Goal: Information Seeking & Learning: Learn about a topic

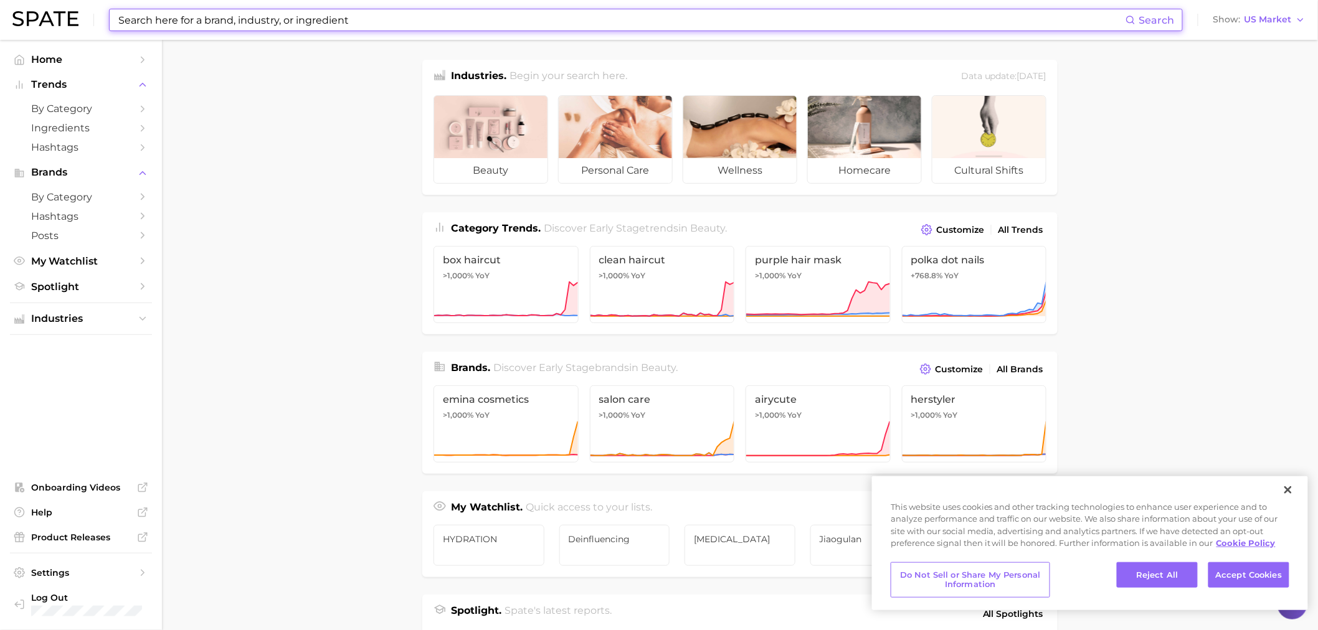
click at [217, 17] on input at bounding box center [621, 19] width 1009 height 21
click at [405, 24] on input at bounding box center [621, 19] width 1009 height 21
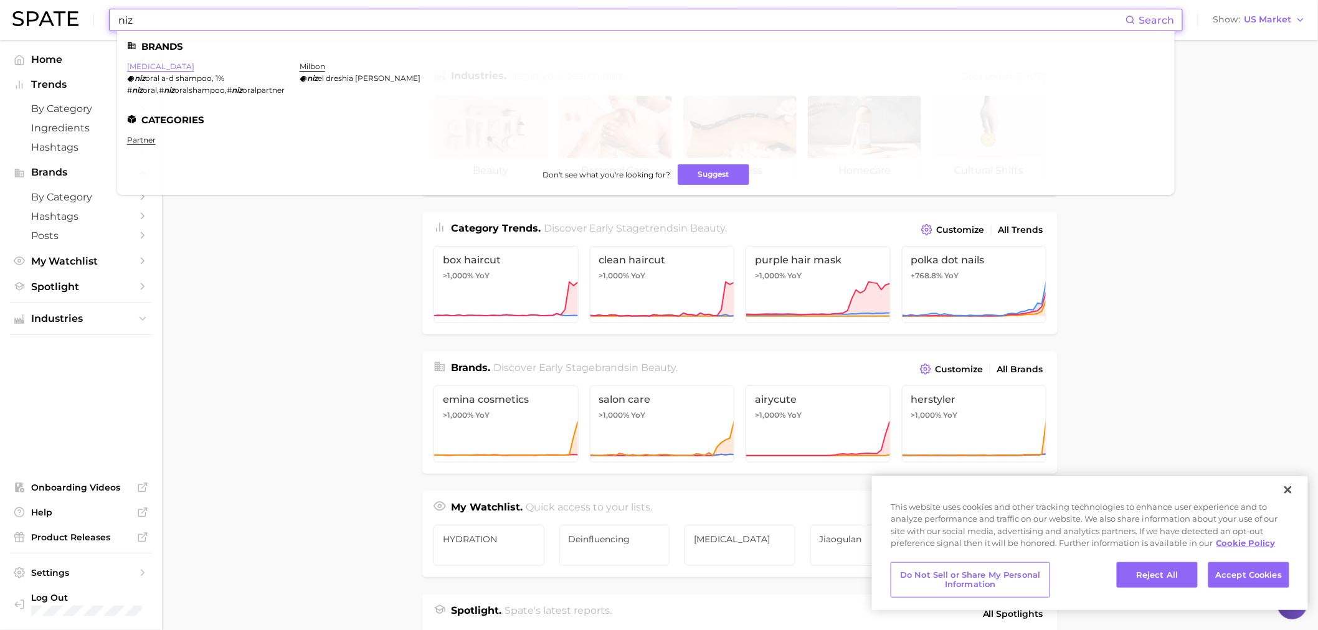
type input "niz"
click at [141, 64] on link "[MEDICAL_DATA]" at bounding box center [160, 66] width 67 height 9
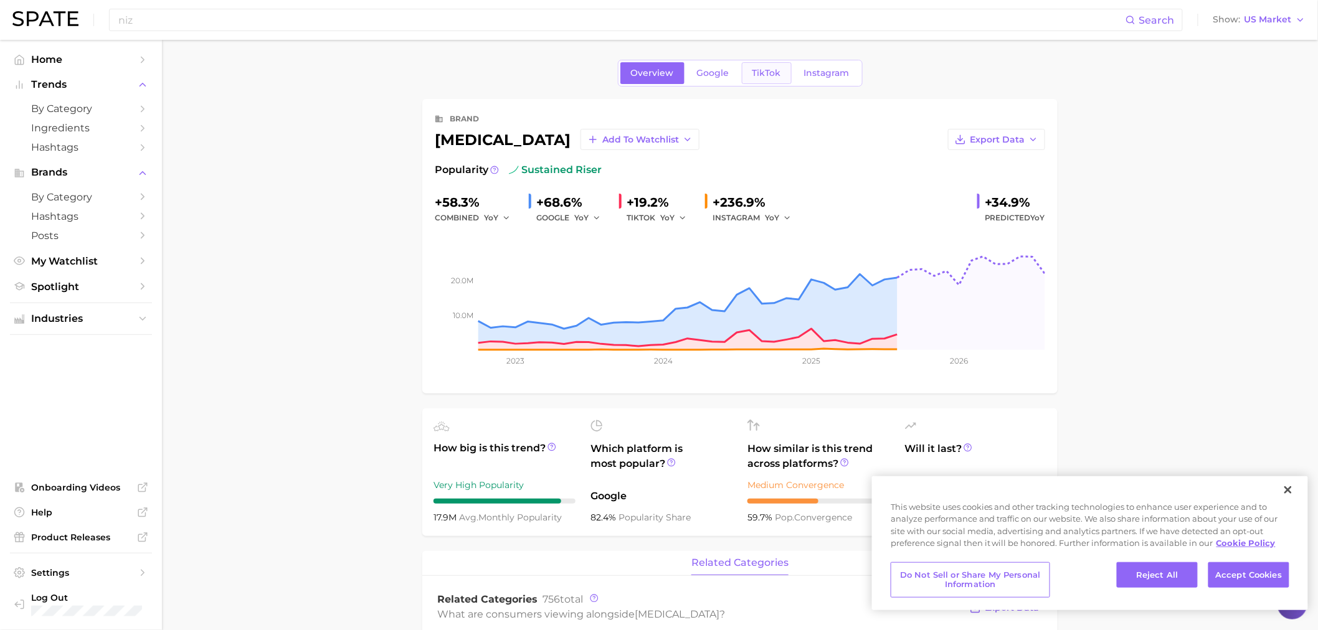
click at [764, 78] on link "TikTok" at bounding box center [767, 73] width 50 height 22
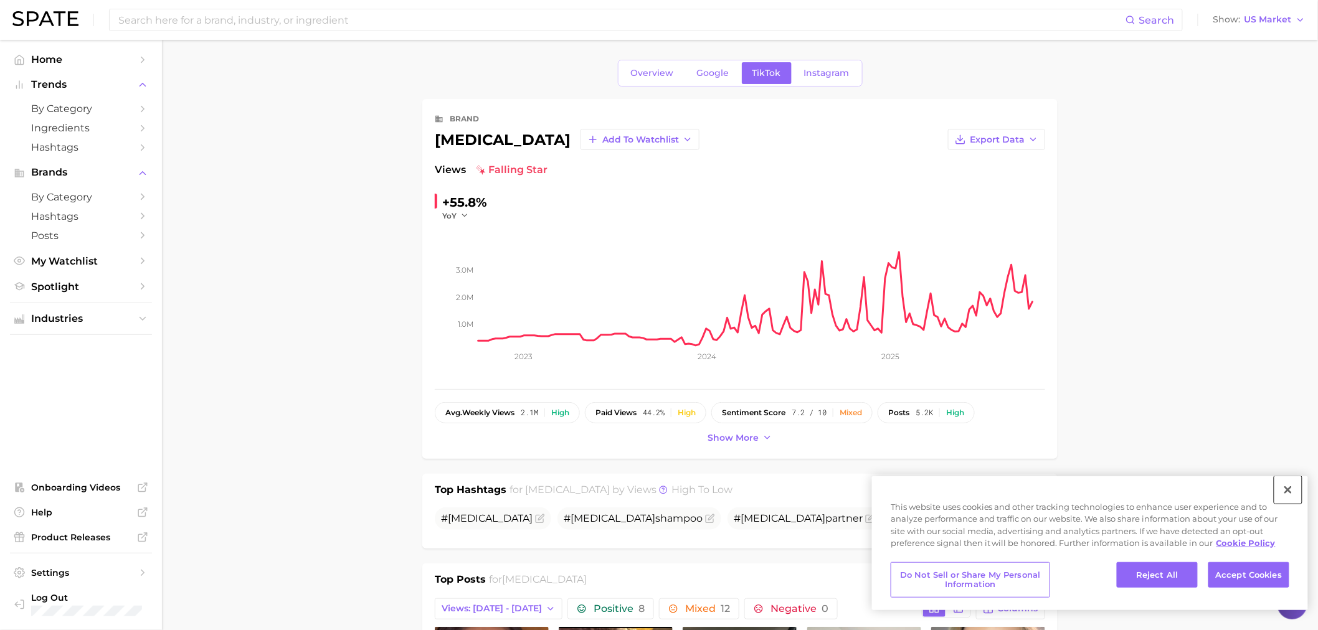
click at [1291, 485] on button "Close" at bounding box center [1288, 490] width 27 height 27
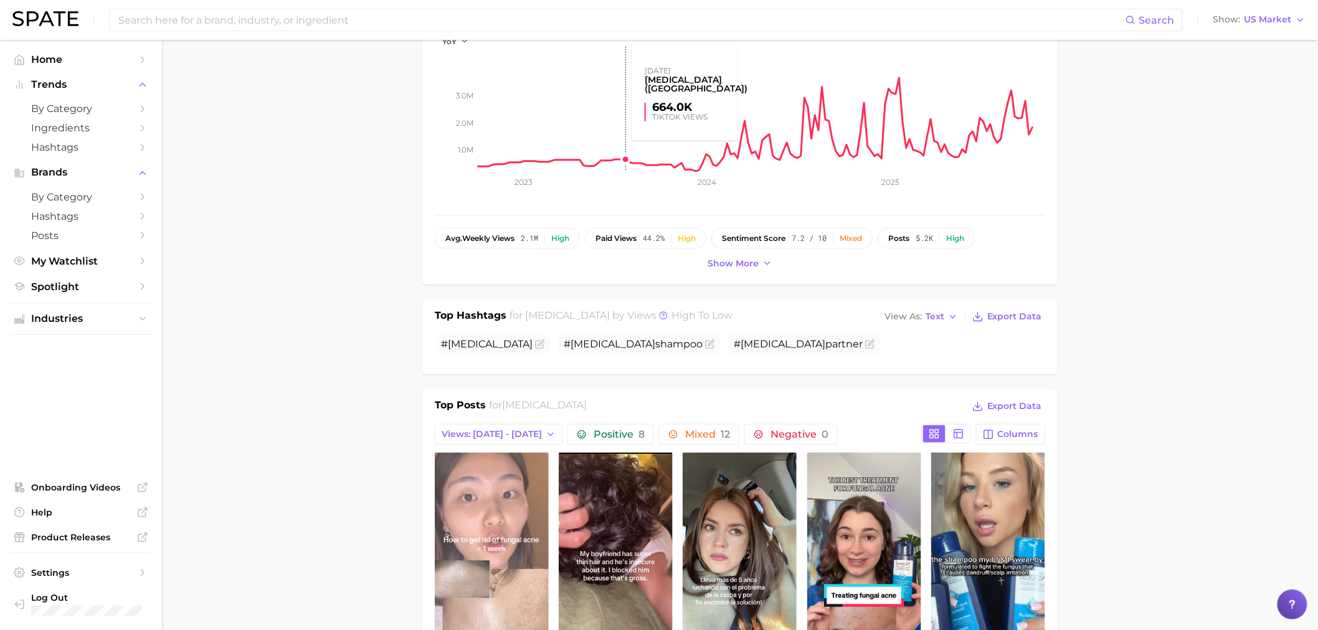
scroll to position [346, 0]
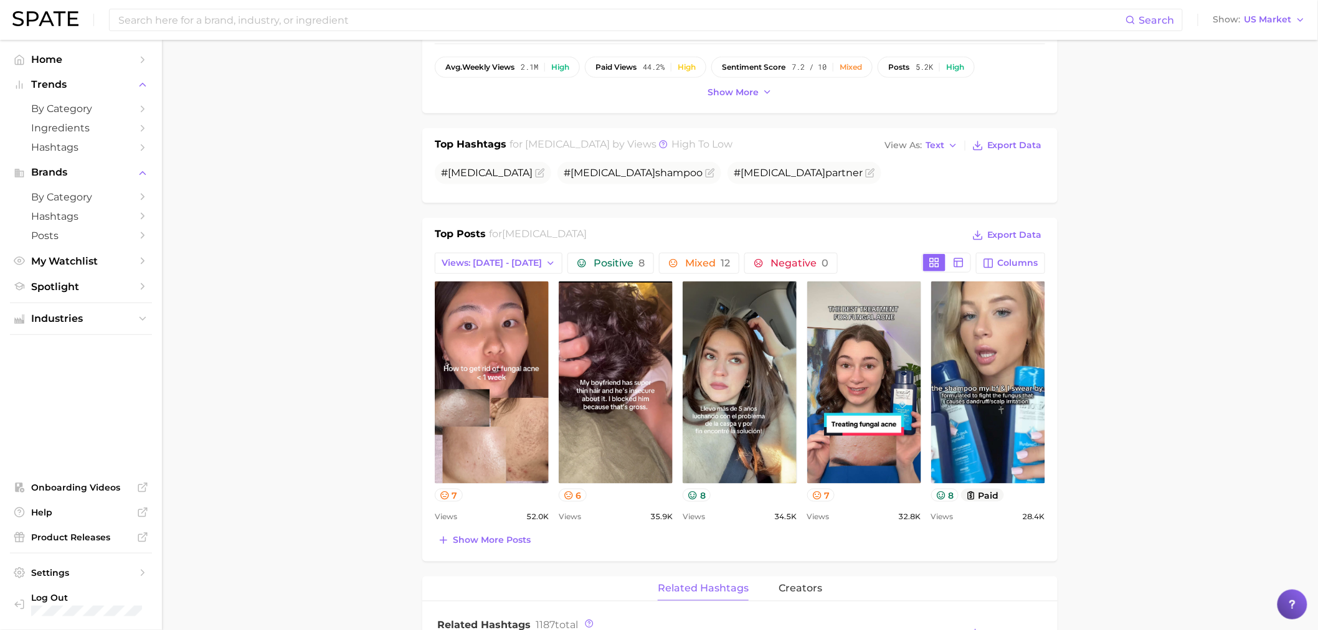
click at [477, 538] on span "Show more posts" at bounding box center [492, 540] width 78 height 11
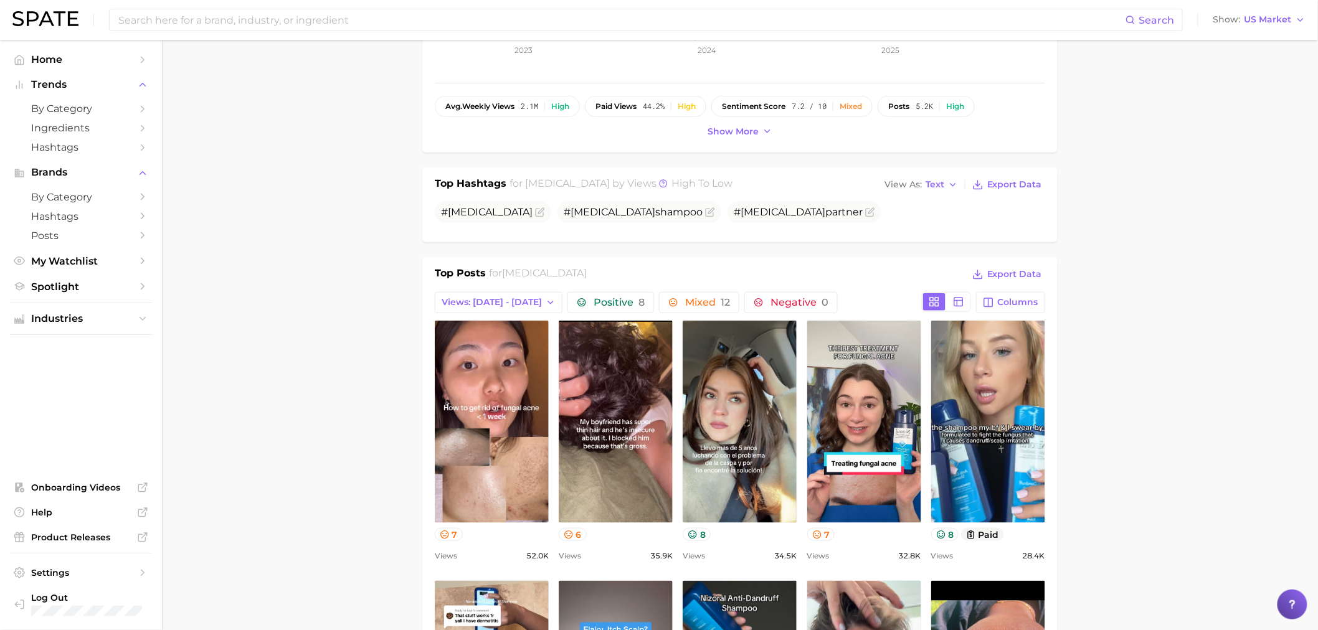
scroll to position [277, 0]
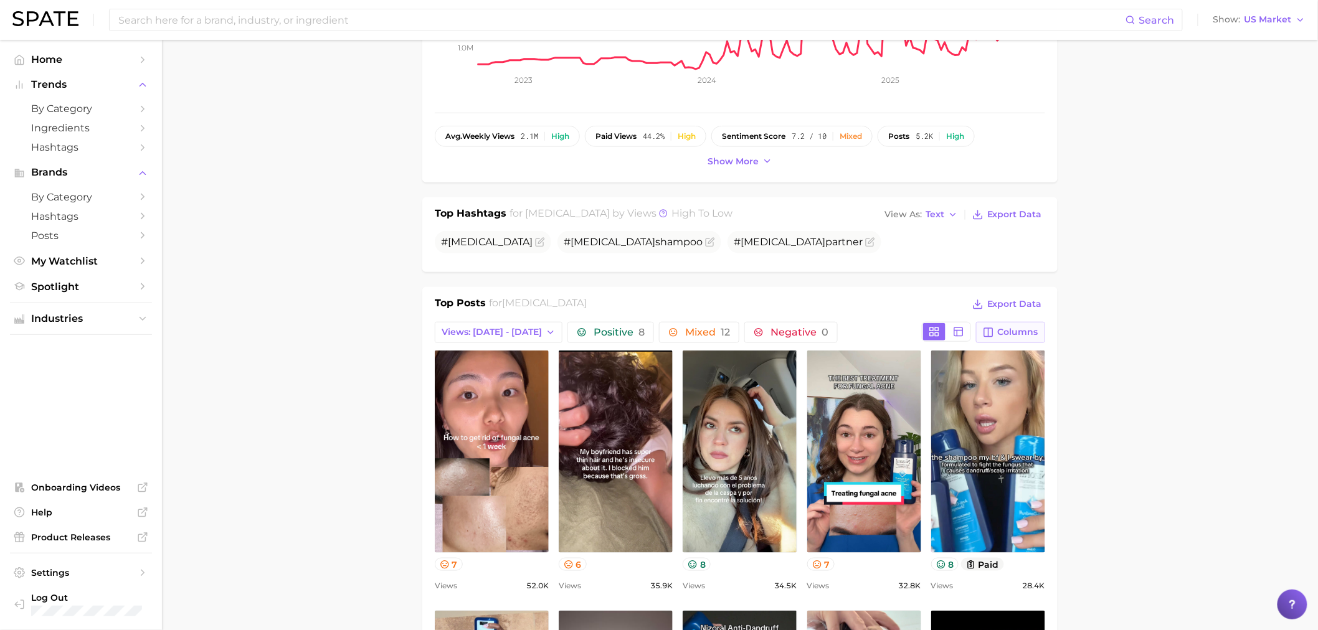
click at [1002, 328] on span "Columns" at bounding box center [1018, 332] width 40 height 11
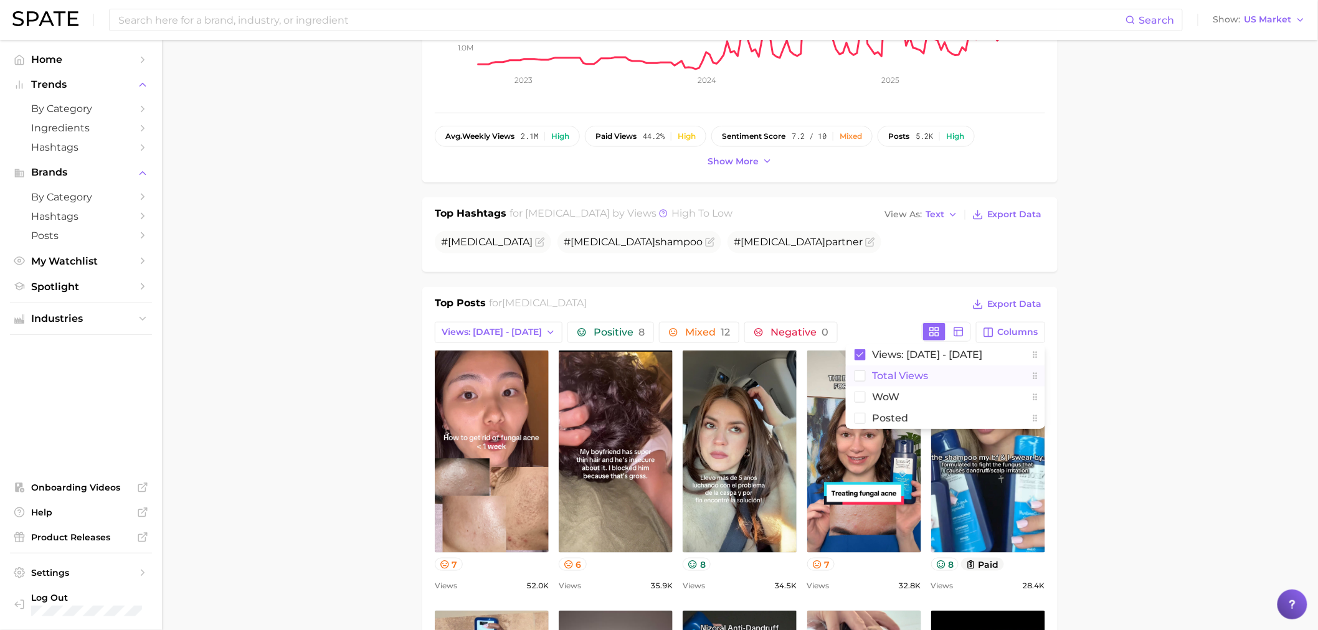
click at [880, 375] on span "Total Views" at bounding box center [900, 376] width 56 height 11
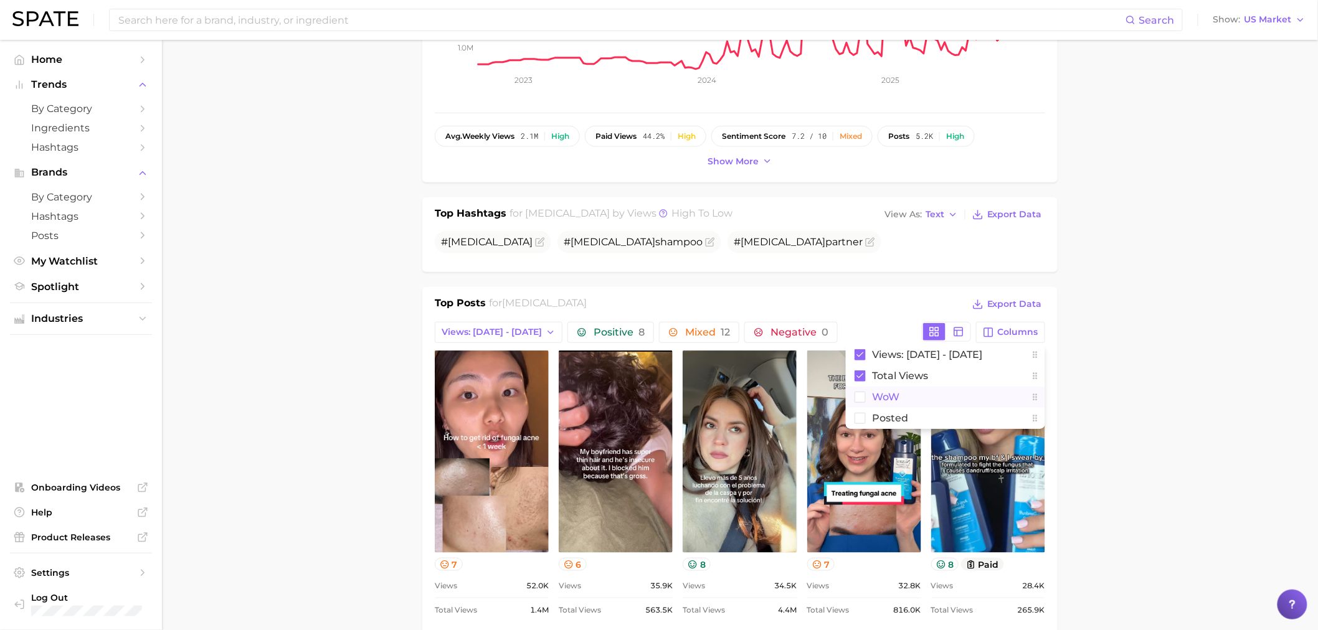
click at [881, 397] on span "WoW" at bounding box center [885, 397] width 27 height 11
click at [882, 413] on span "Posted" at bounding box center [890, 418] width 36 height 11
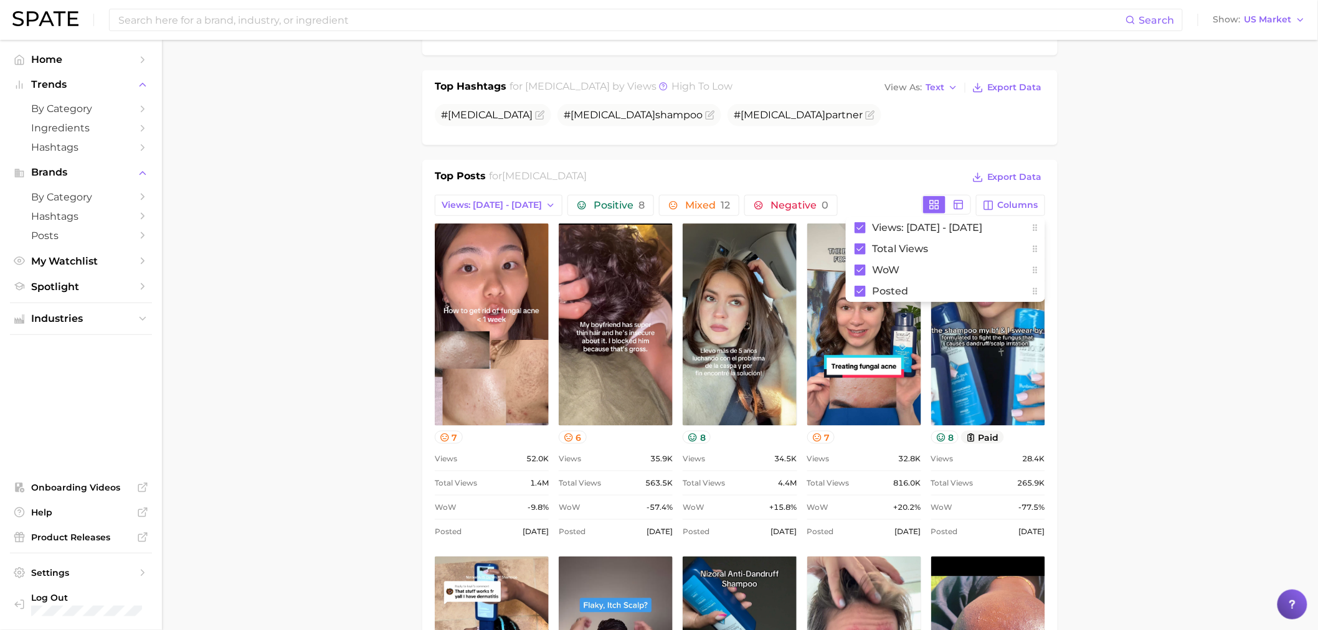
scroll to position [415, 0]
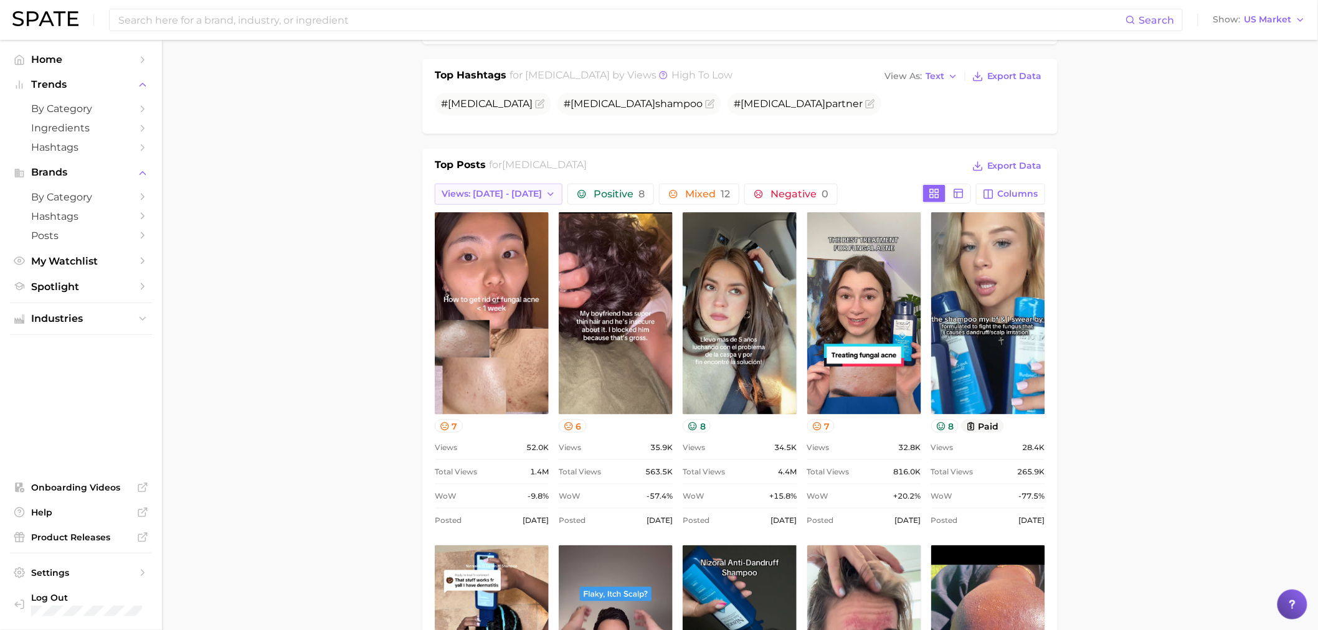
click at [546, 195] on icon "button" at bounding box center [551, 194] width 10 height 10
click at [515, 238] on span "Views: [DATE] - [DATE]" at bounding box center [491, 239] width 100 height 11
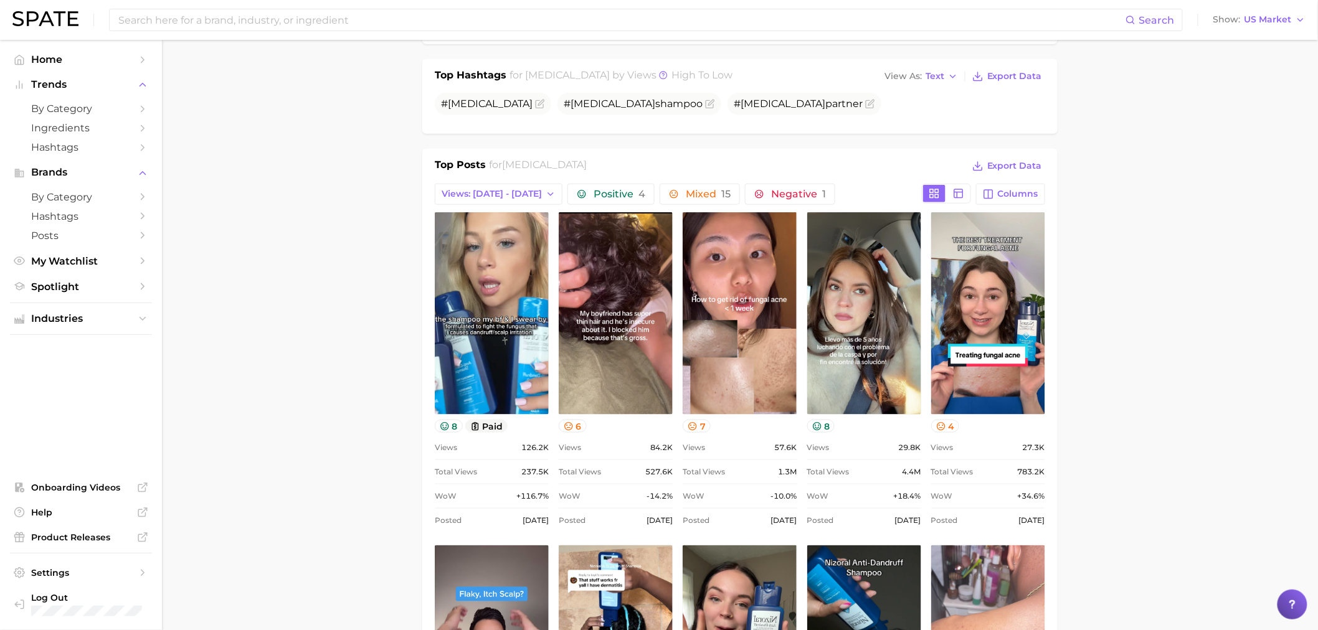
scroll to position [0, 0]
click at [502, 202] on button "Views: [DATE] - [DATE]" at bounding box center [499, 194] width 128 height 21
click at [503, 255] on button "Total Views" at bounding box center [503, 262] width 137 height 22
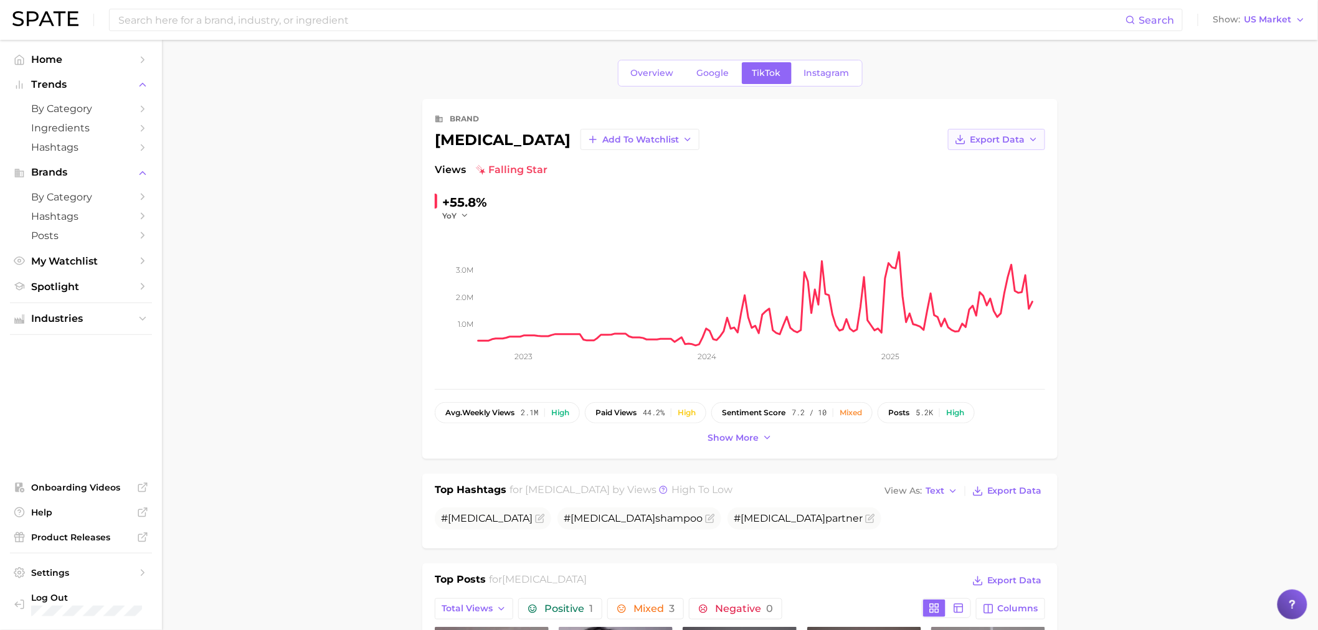
click at [985, 135] on span "Export Data" at bounding box center [997, 140] width 55 height 11
click at [982, 163] on span "Time Series CSV" at bounding box center [966, 163] width 73 height 11
click at [713, 69] on span "Google" at bounding box center [713, 73] width 32 height 11
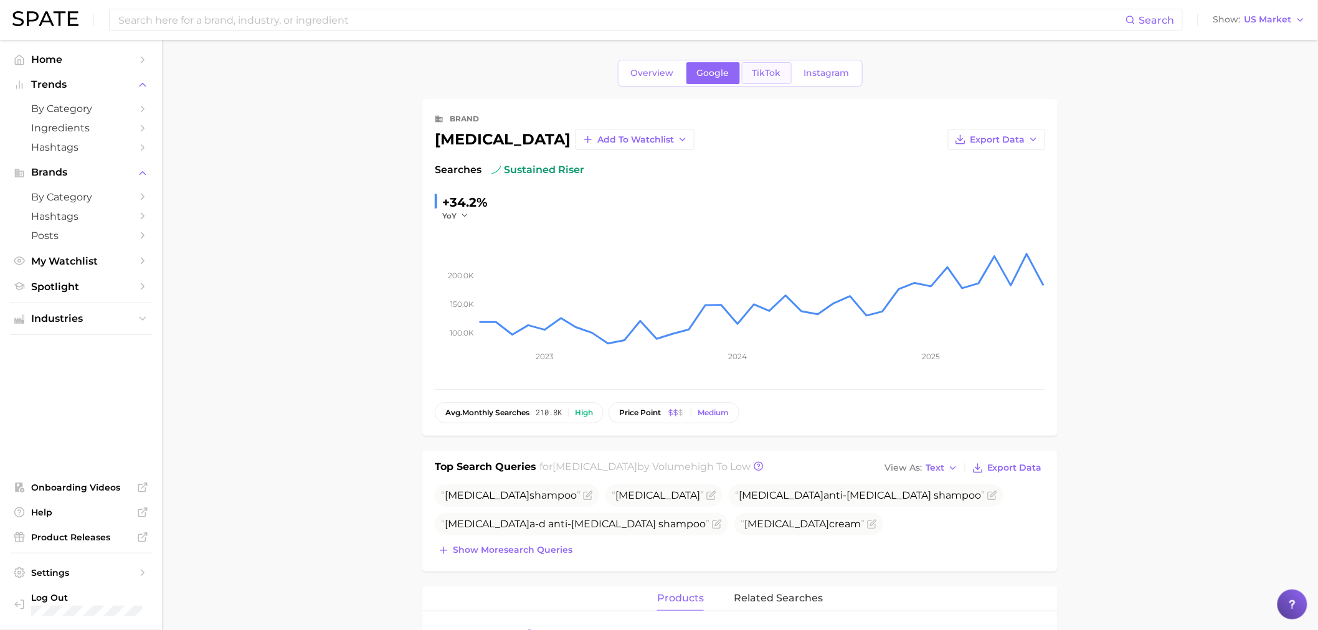
click at [760, 70] on span "TikTok" at bounding box center [767, 73] width 29 height 11
